Goal: Check status: Check status

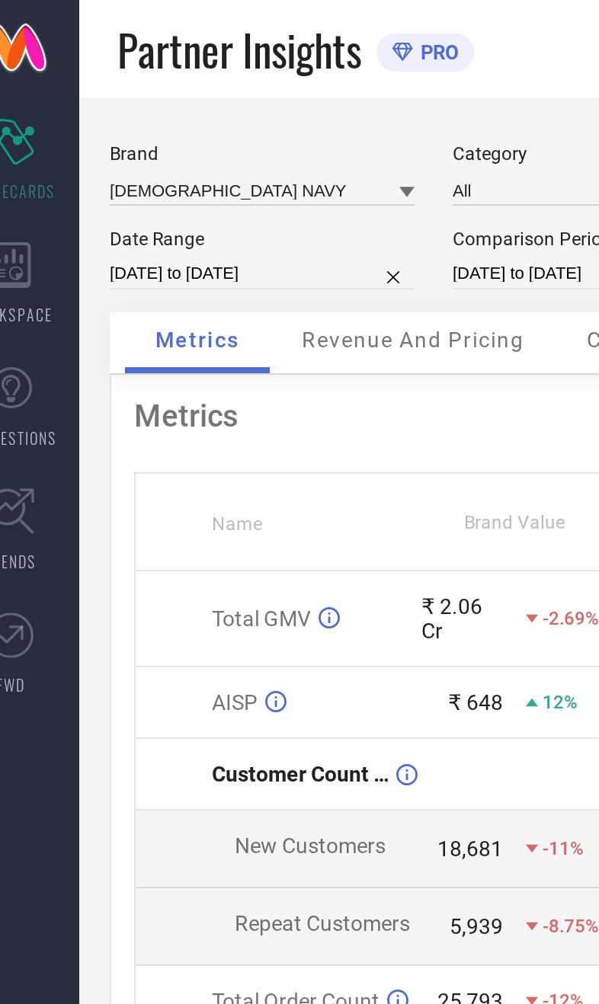
scroll to position [0, 29]
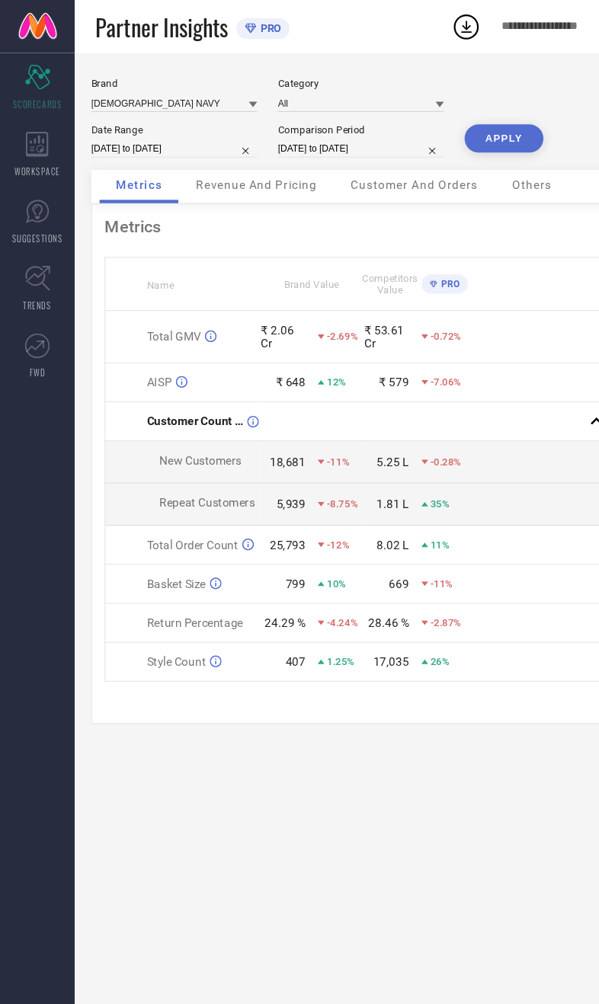
select select "3"
select select "2025"
select select "4"
select select "2025"
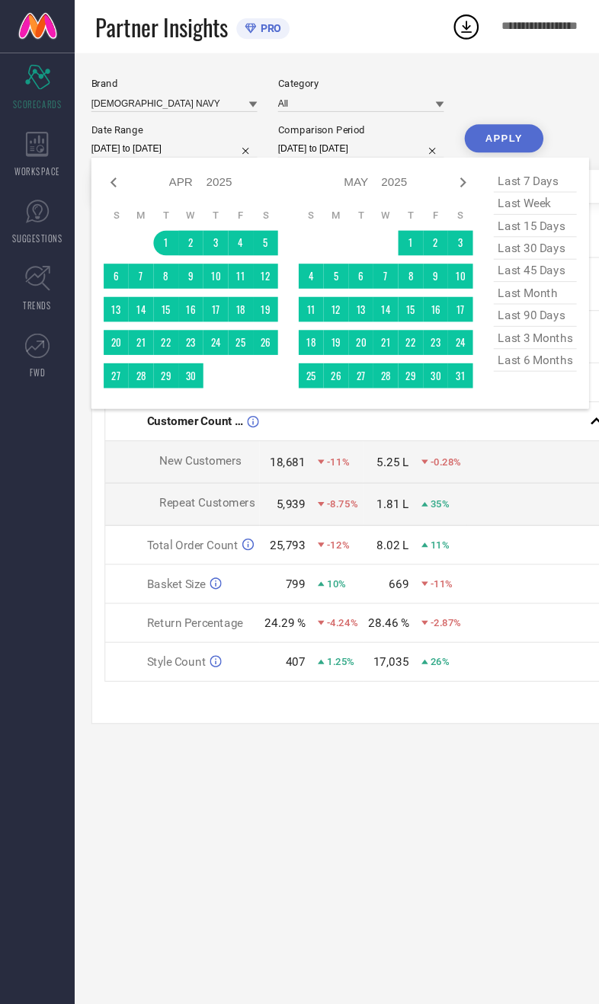
click at [421, 177] on div at bounding box center [425, 167] width 18 height 18
select select "4"
select select "2025"
select select "5"
select select "2025"
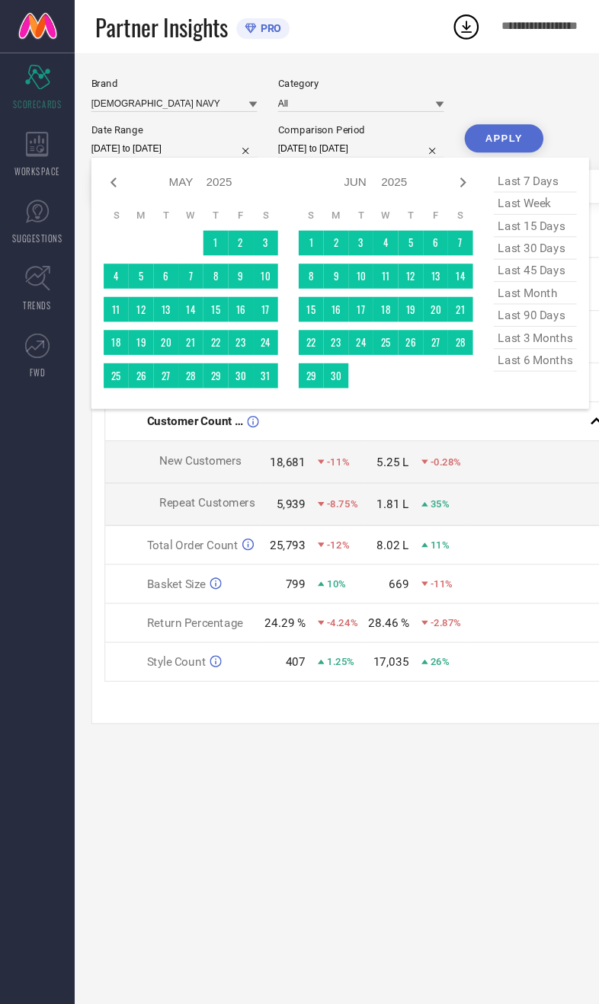
click at [417, 177] on icon at bounding box center [425, 167] width 18 height 18
select select "5"
select select "2025"
select select "6"
select select "2025"
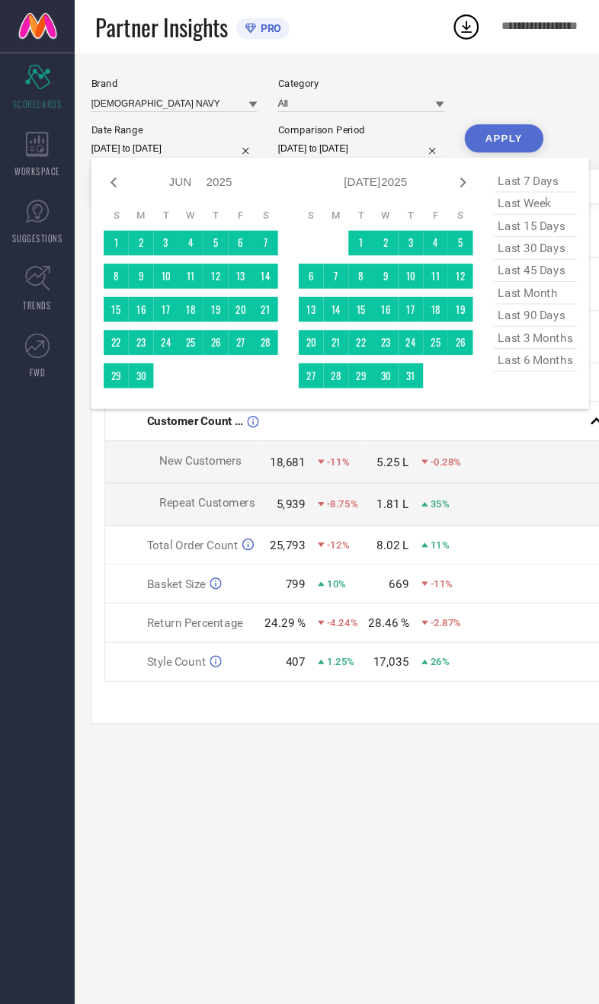
click at [425, 172] on icon at bounding box center [425, 167] width 5 height 9
select select "6"
select select "2025"
select select "7"
select select "2025"
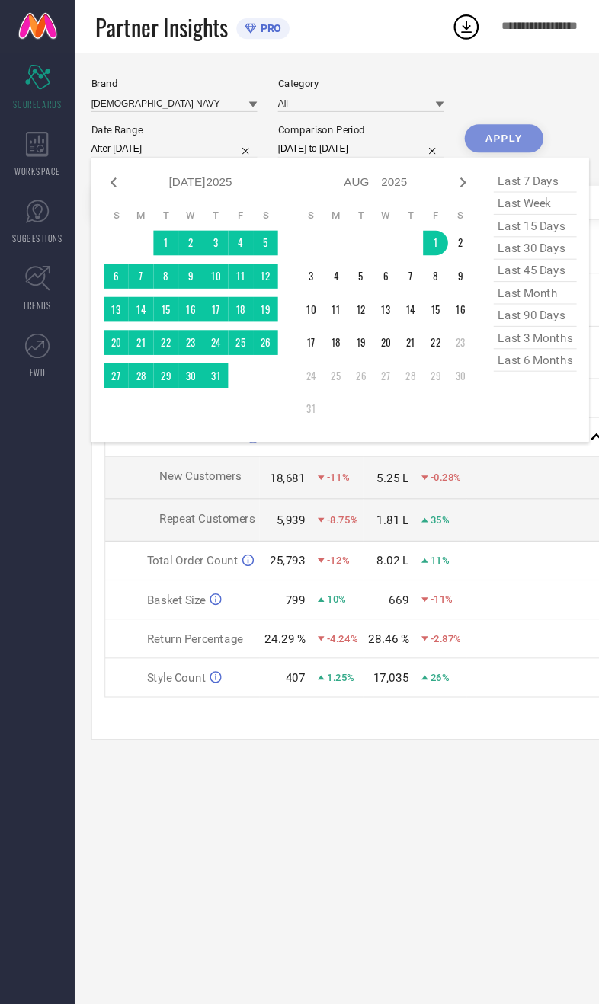
click at [414, 326] on td "23" at bounding box center [422, 314] width 23 height 23
type input "01-08-2025 to 22-08-2025"
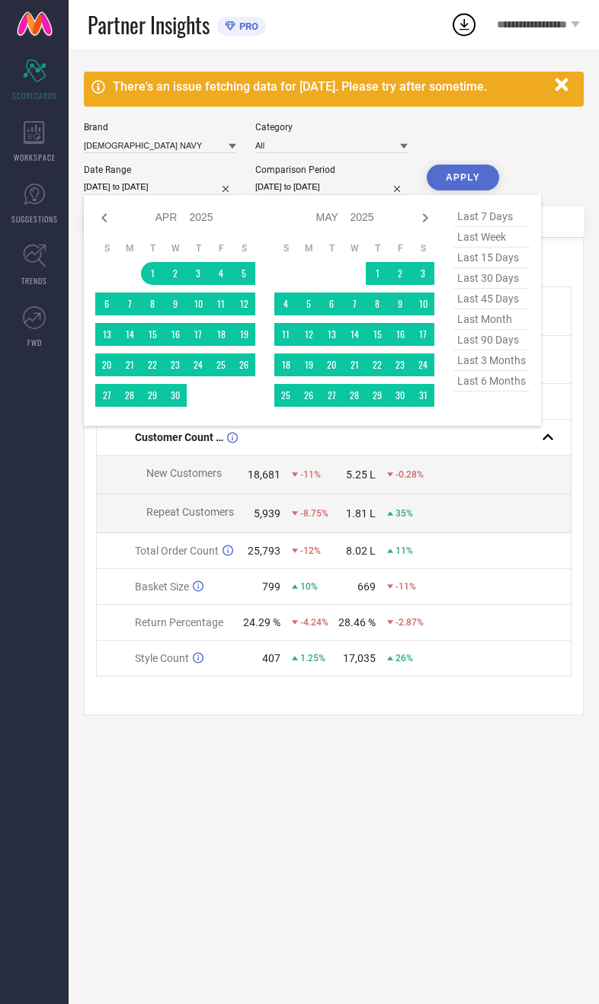
select select "3"
select select "2025"
select select "4"
select select "2025"
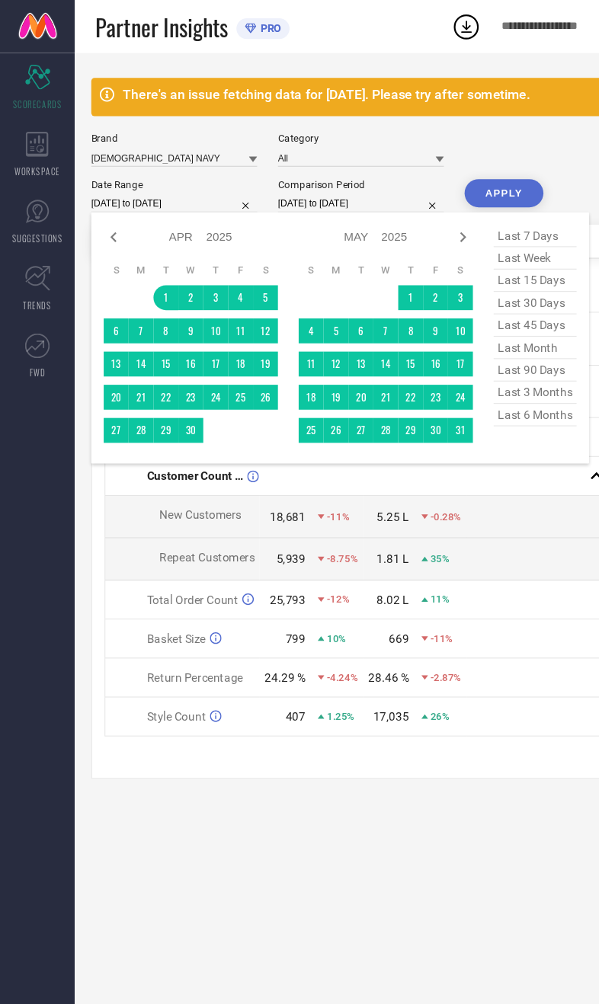
click at [424, 225] on icon at bounding box center [425, 218] width 18 height 18
select select "4"
select select "2025"
select select "5"
select select "2025"
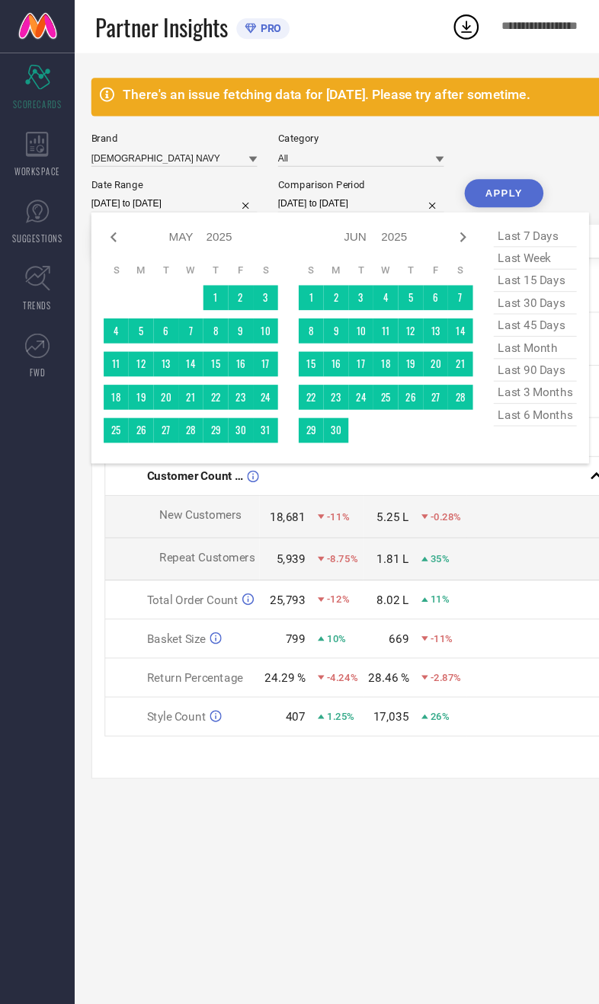
click at [423, 227] on icon at bounding box center [425, 218] width 18 height 18
select select "5"
select select "2025"
select select "6"
select select "2025"
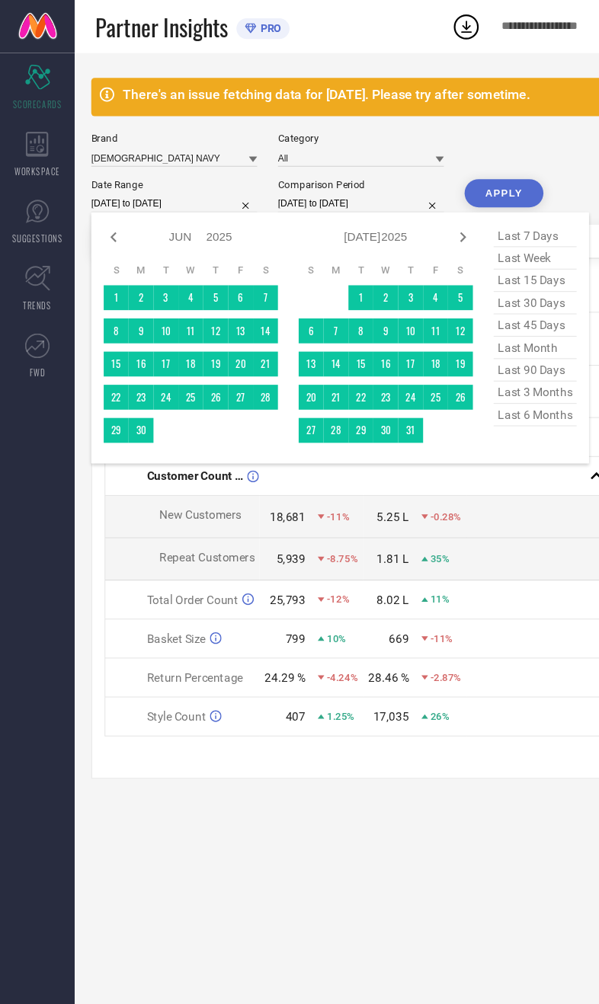
click at [423, 225] on icon at bounding box center [425, 218] width 18 height 18
select select "6"
select select "2025"
select select "7"
select select "2025"
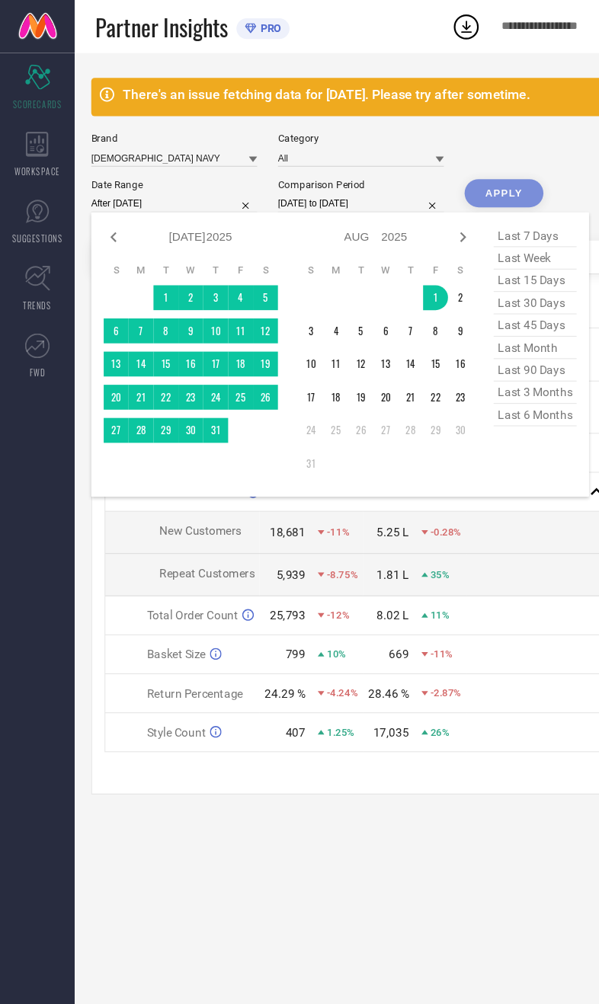
type input "[DATE] to [DATE]"
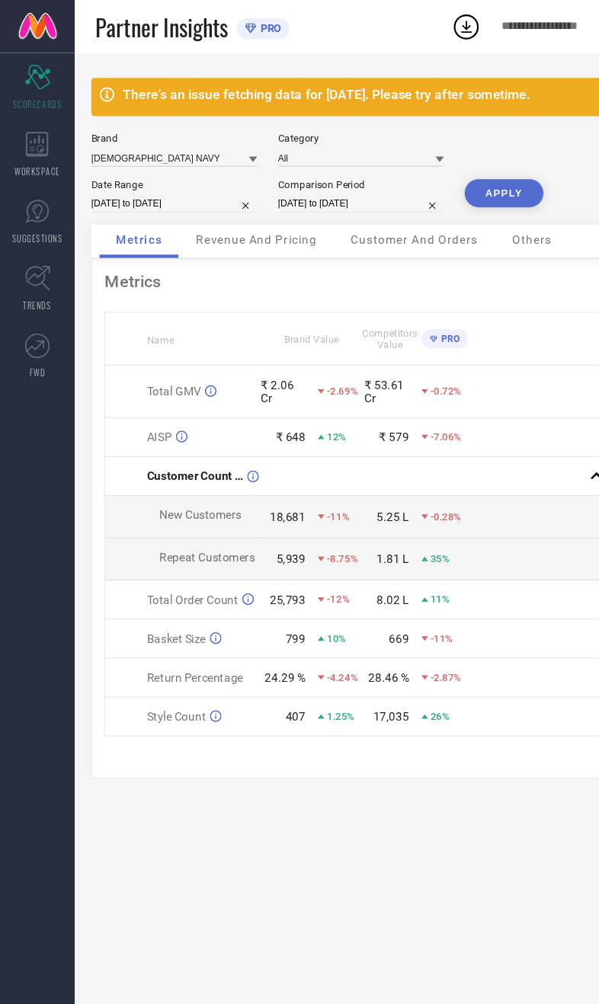
click at [359, 184] on input "[DATE] to [DATE]" at bounding box center [331, 187] width 152 height 16
select select "3"
select select "2024"
select select "4"
select select "2024"
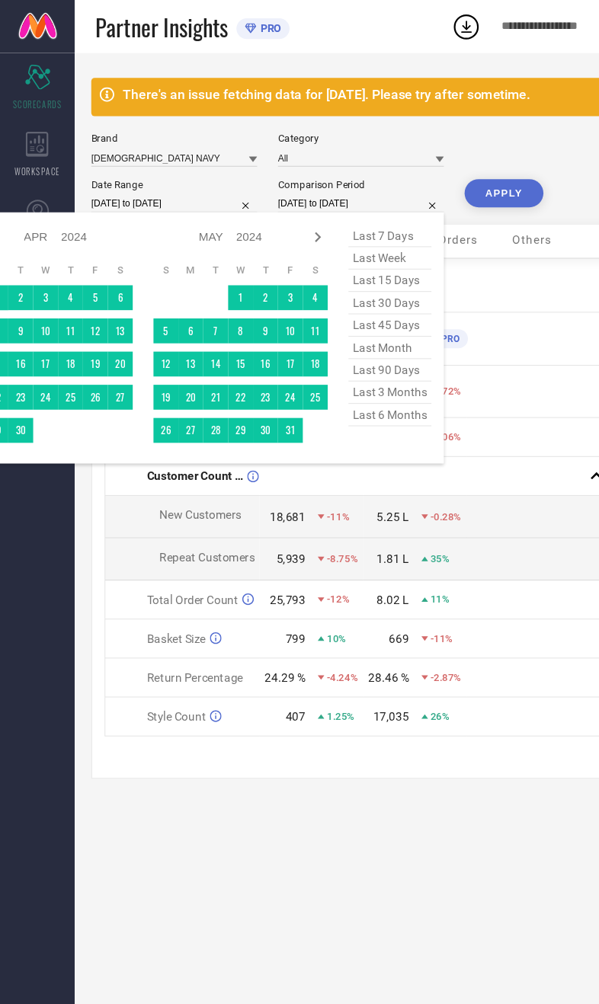
click at [288, 227] on icon at bounding box center [292, 218] width 18 height 18
select select "4"
select select "2024"
select select "5"
select select "2024"
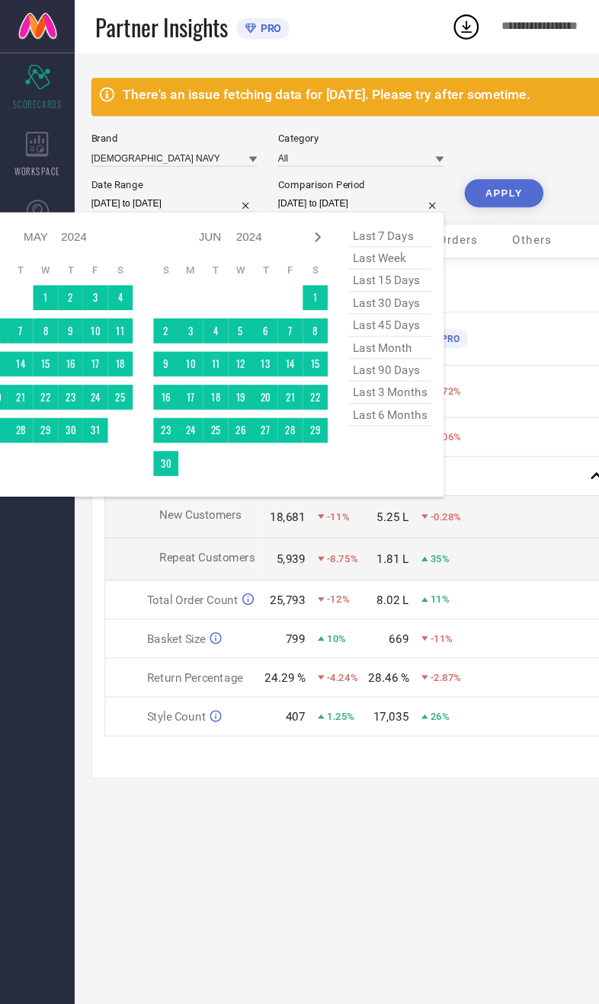
click at [286, 227] on icon at bounding box center [292, 218] width 18 height 18
select select "5"
select select "2024"
select select "6"
select select "2024"
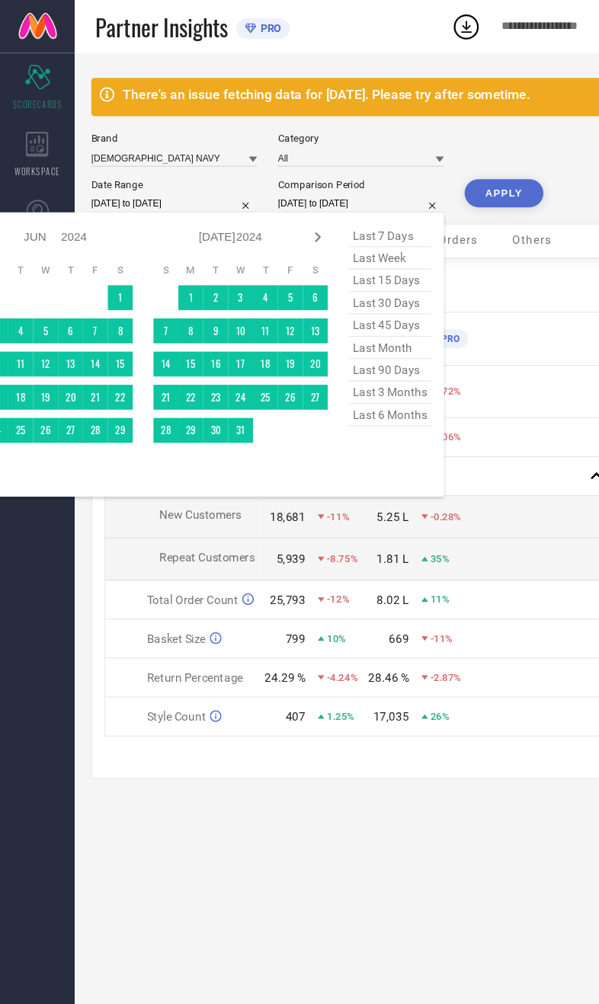
click at [285, 226] on icon at bounding box center [292, 218] width 18 height 18
select select "6"
select select "2024"
select select "7"
select select "2024"
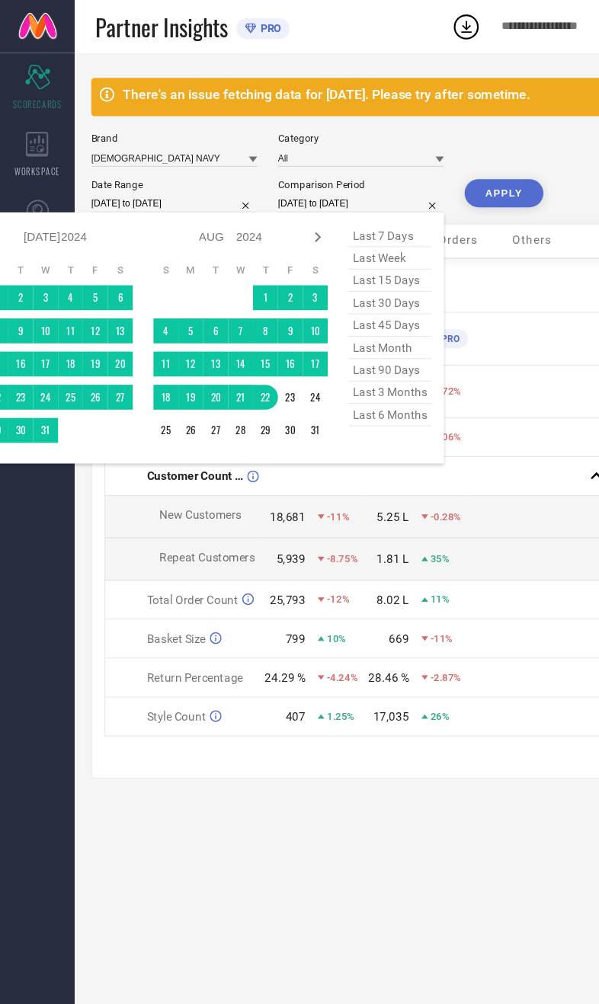
click at [232, 296] on table "S M T W T F S 1 2 3 4 5 6 7 8 9 10 11 12 13 14 15 16 17 18 19 20 21 22 23 24 25…" at bounding box center [221, 325] width 160 height 180
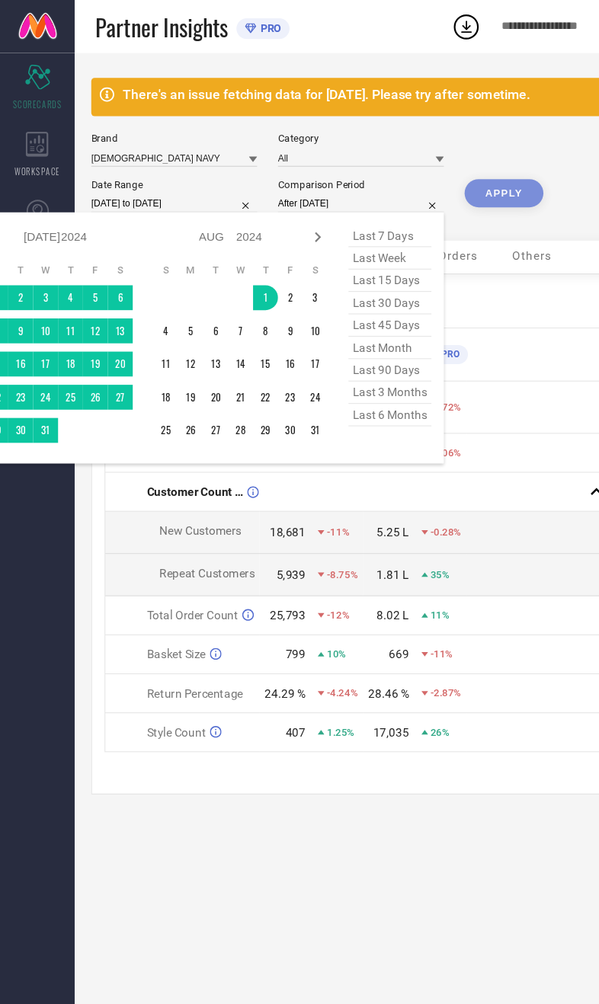
type input "[DATE] to [DATE]"
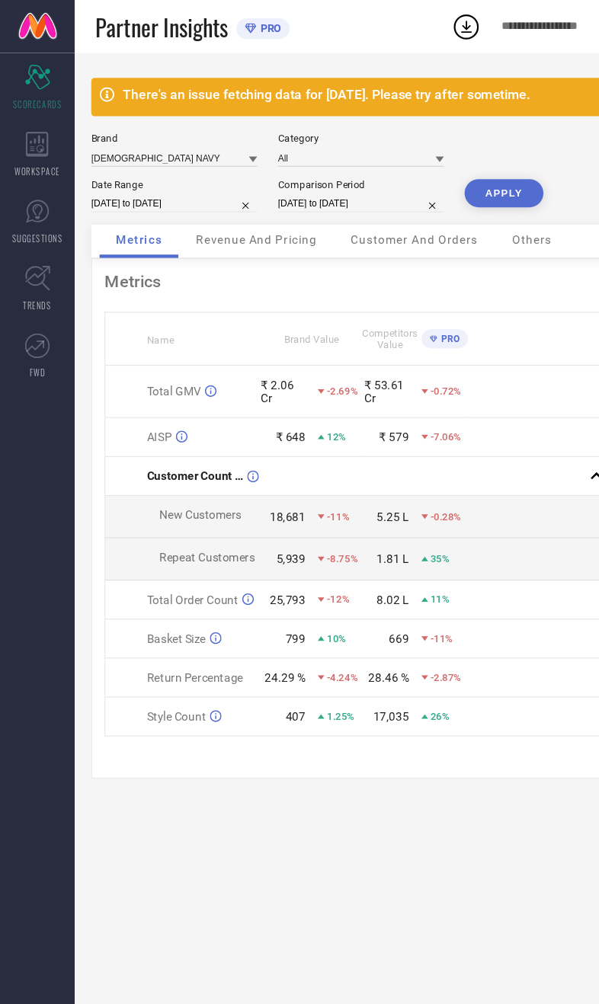
click at [461, 190] on button "APPLY" at bounding box center [463, 178] width 72 height 26
click at [203, 220] on div "Revenue And Pricing" at bounding box center [236, 221] width 142 height 30
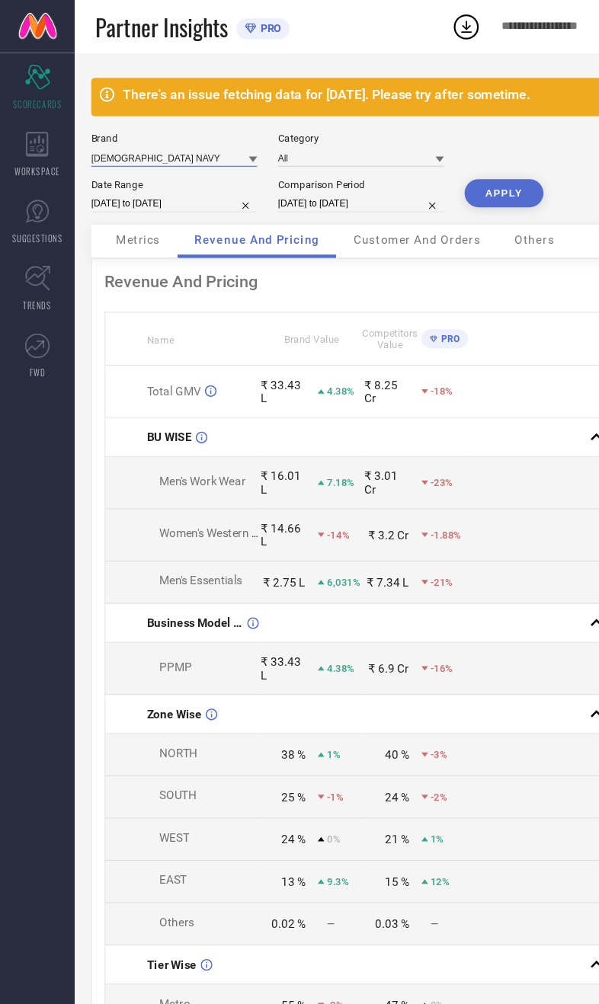
click at [115, 146] on input at bounding box center [160, 145] width 152 height 16
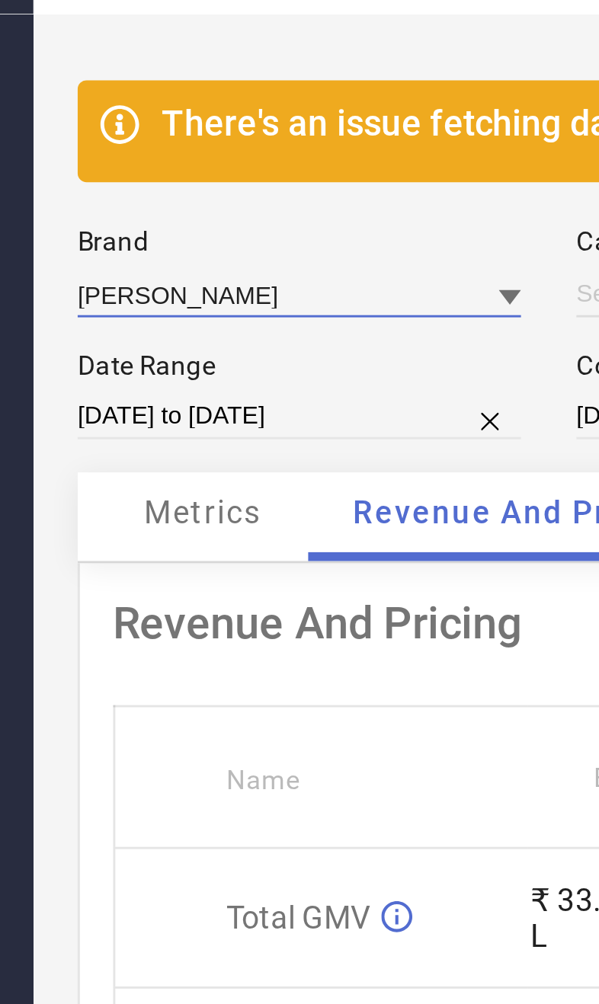
type input "All"
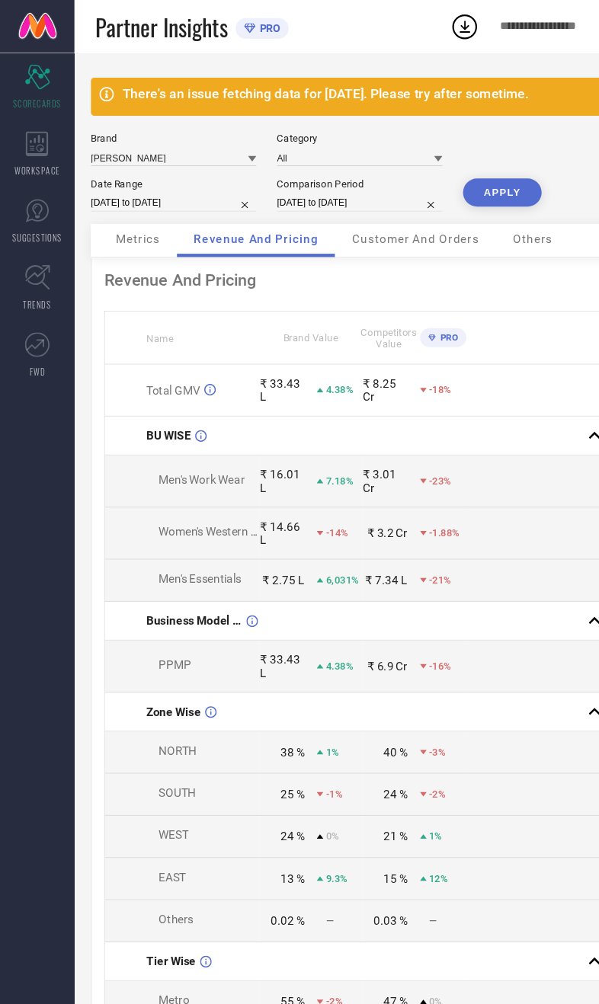
click at [458, 190] on button "APPLY" at bounding box center [463, 178] width 72 height 26
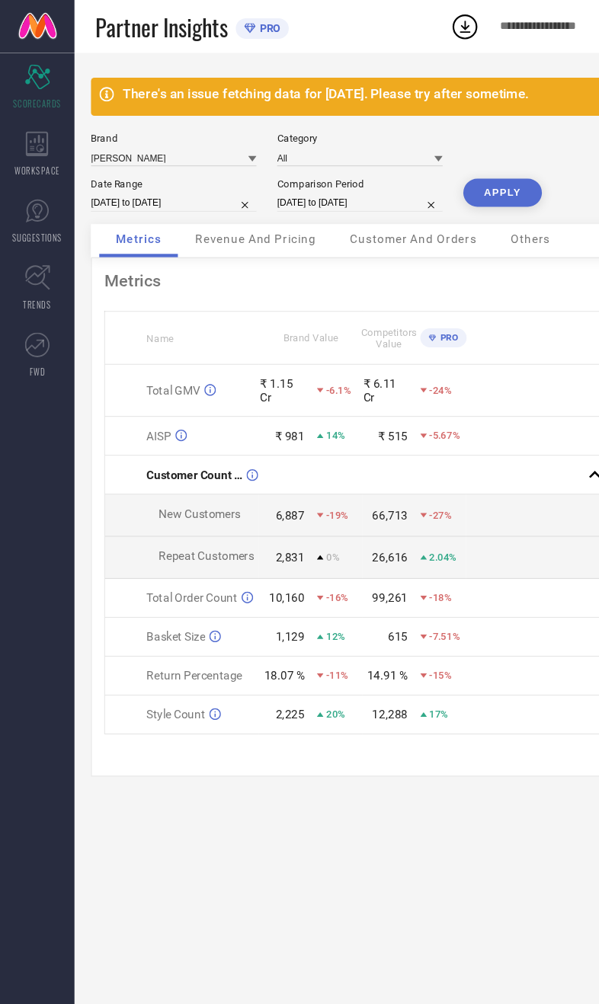
click at [196, 226] on span "Revenue And Pricing" at bounding box center [235, 220] width 111 height 12
